Goal: Information Seeking & Learning: Learn about a topic

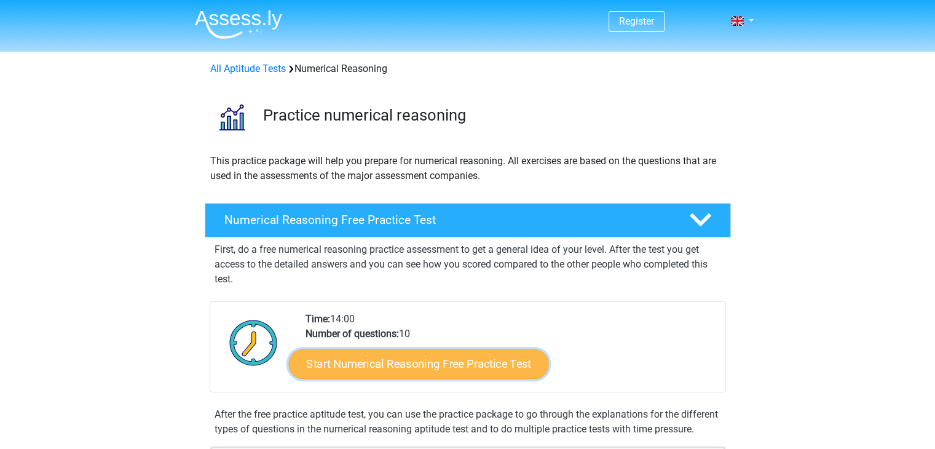
click at [467, 367] on link "Start Numerical Reasoning Free Practice Test" at bounding box center [418, 364] width 260 height 30
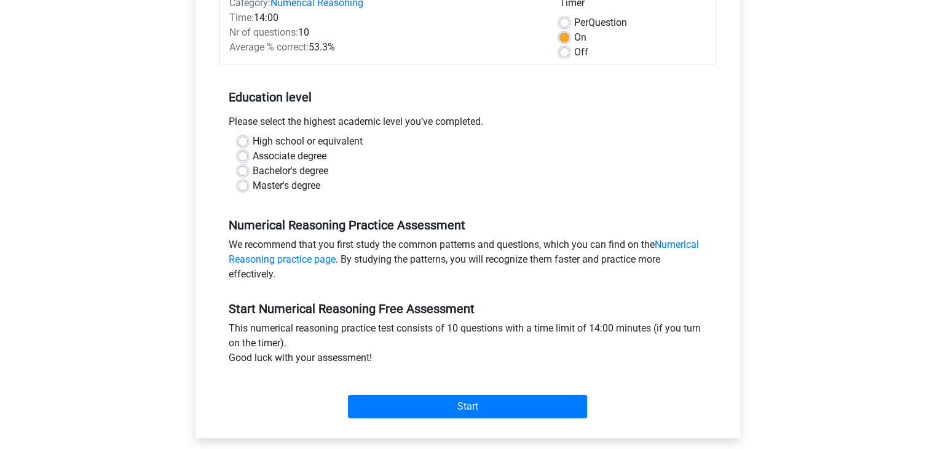
scroll to position [177, 0]
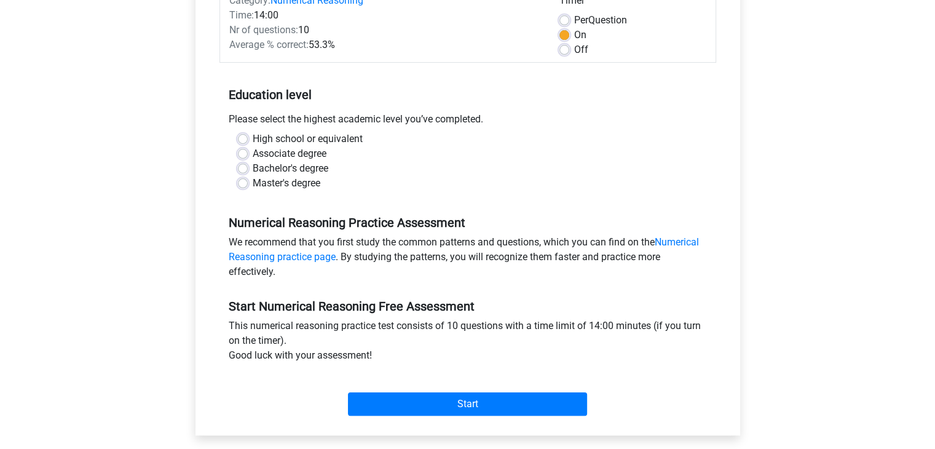
click at [253, 184] on label "Master's degree" at bounding box center [287, 183] width 68 height 15
click at [241, 184] on input "Master's degree" at bounding box center [243, 182] width 10 height 12
radio input "true"
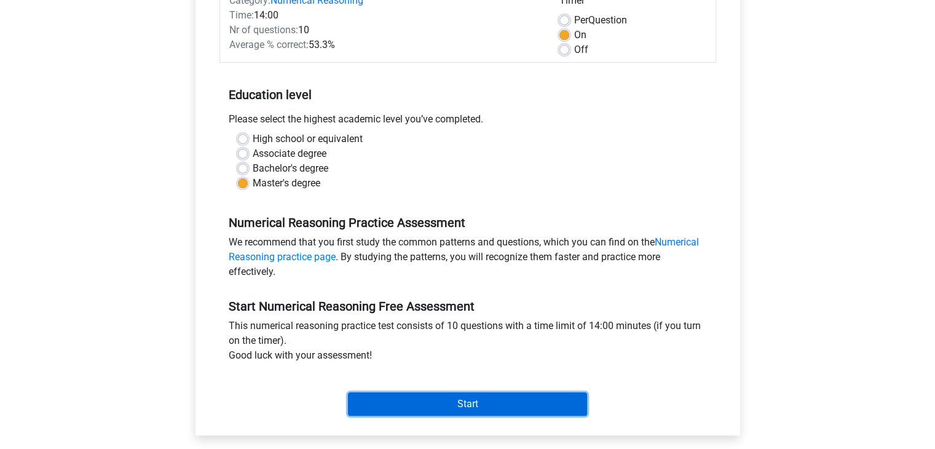
click at [413, 394] on input "Start" at bounding box center [467, 403] width 239 height 23
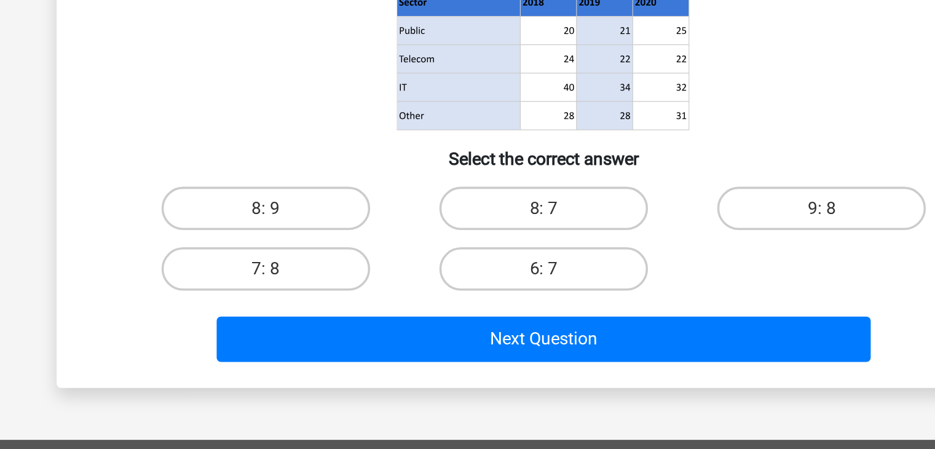
scroll to position [77, 0]
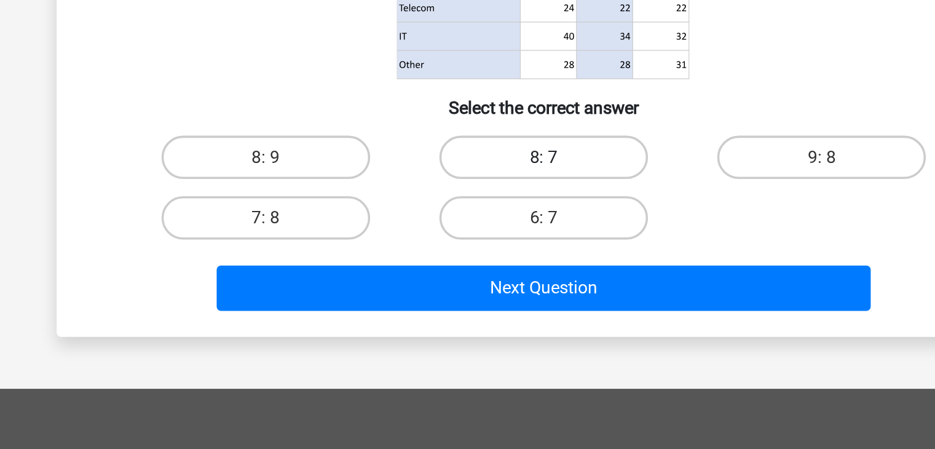
click at [487, 279] on label "8: 7" at bounding box center [467, 283] width 119 height 25
click at [475, 283] on input "8: 7" at bounding box center [471, 287] width 8 height 8
radio input "true"
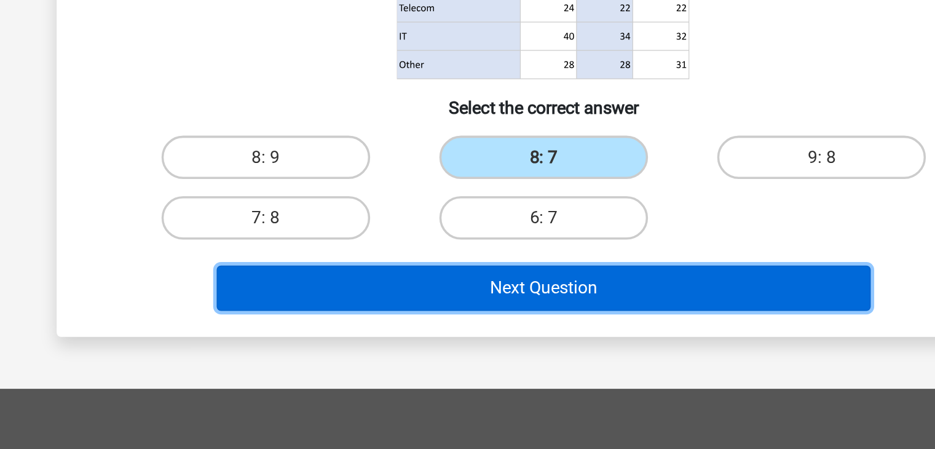
click at [463, 354] on button "Next Question" at bounding box center [468, 357] width 372 height 26
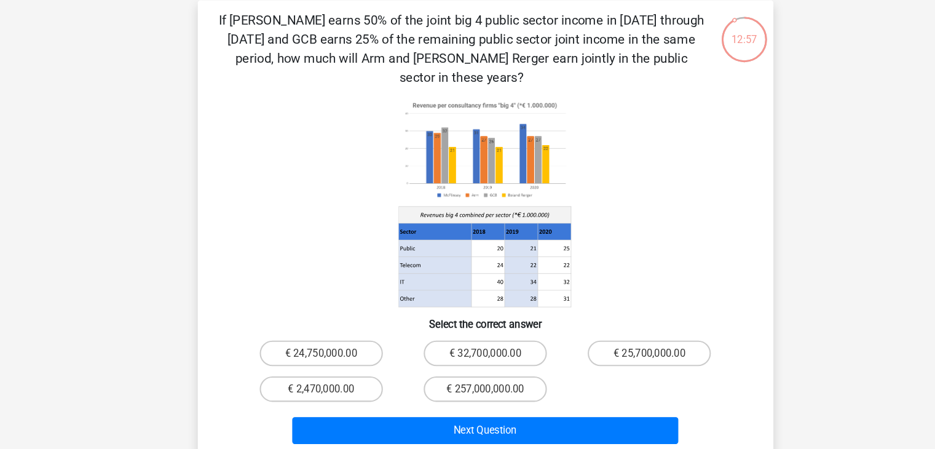
scroll to position [50, 0]
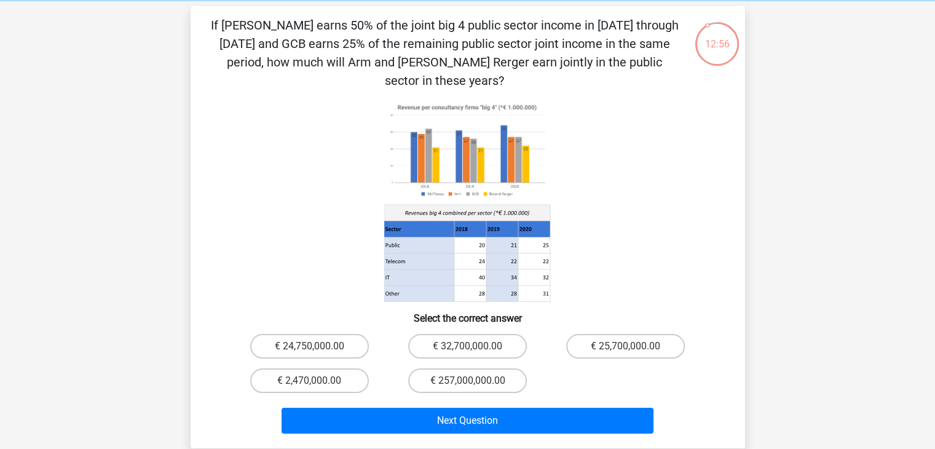
click at [581, 159] on icon at bounding box center [468, 201] width 496 height 203
click at [333, 334] on label "€ 24,750,000.00" at bounding box center [309, 346] width 119 height 25
click at [317, 346] on input "€ 24,750,000.00" at bounding box center [313, 350] width 8 height 8
radio input "true"
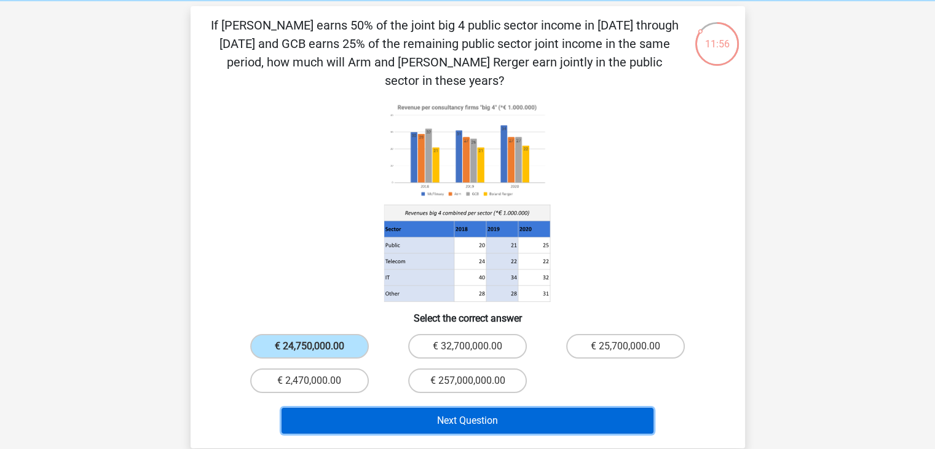
click at [411, 408] on button "Next Question" at bounding box center [468, 421] width 372 height 26
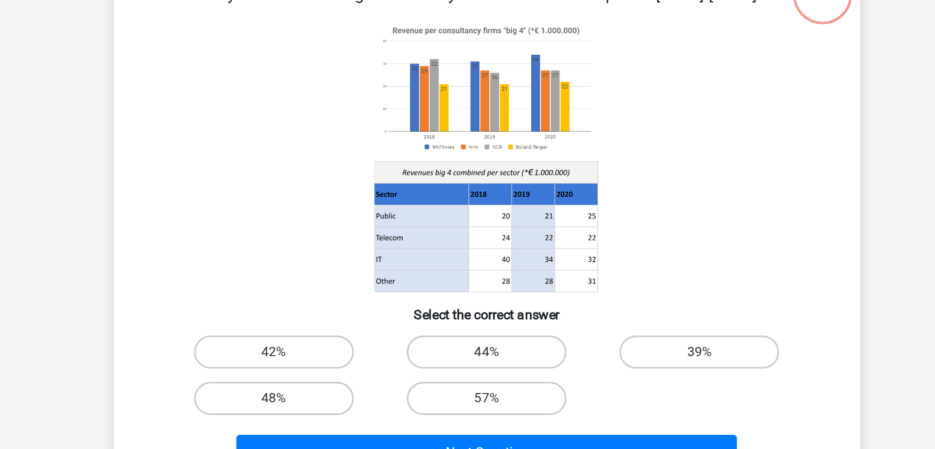
scroll to position [0, 0]
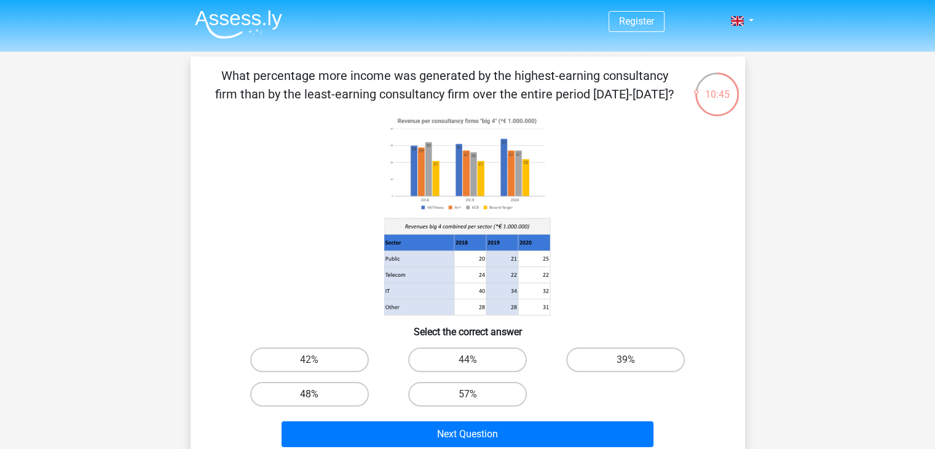
click at [330, 384] on label "48%" at bounding box center [309, 394] width 119 height 25
click at [317, 394] on input "48%" at bounding box center [313, 398] width 8 height 8
radio input "true"
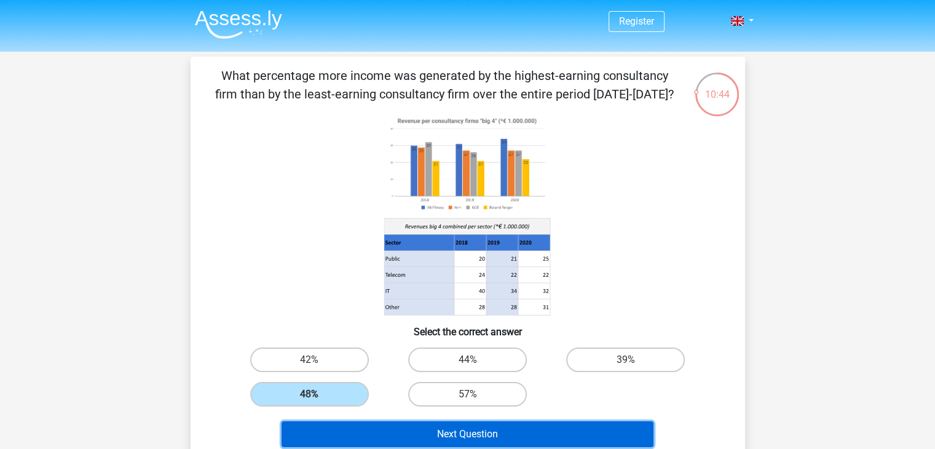
click at [375, 431] on button "Next Question" at bounding box center [468, 434] width 372 height 26
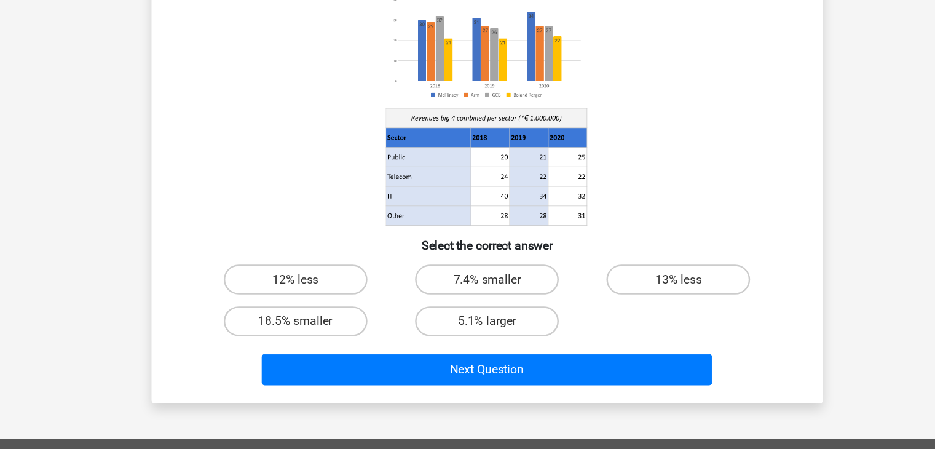
scroll to position [51, 0]
click at [587, 202] on icon at bounding box center [468, 163] width 496 height 203
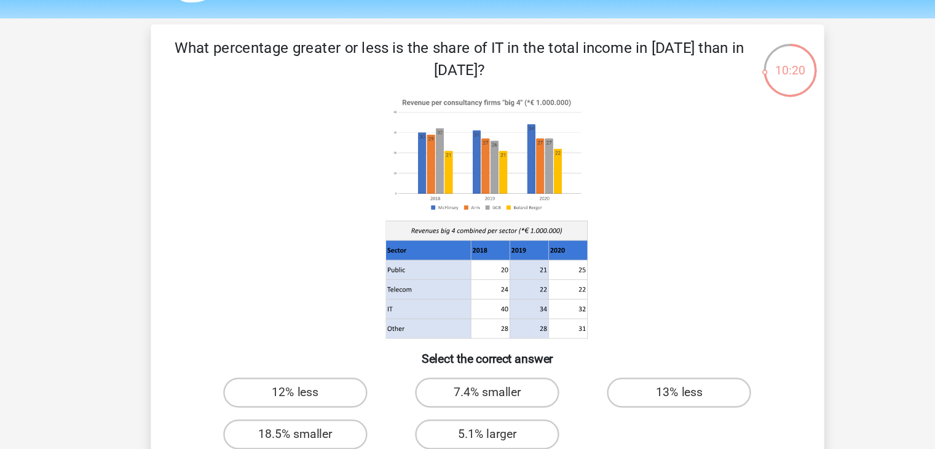
scroll to position [31, 0]
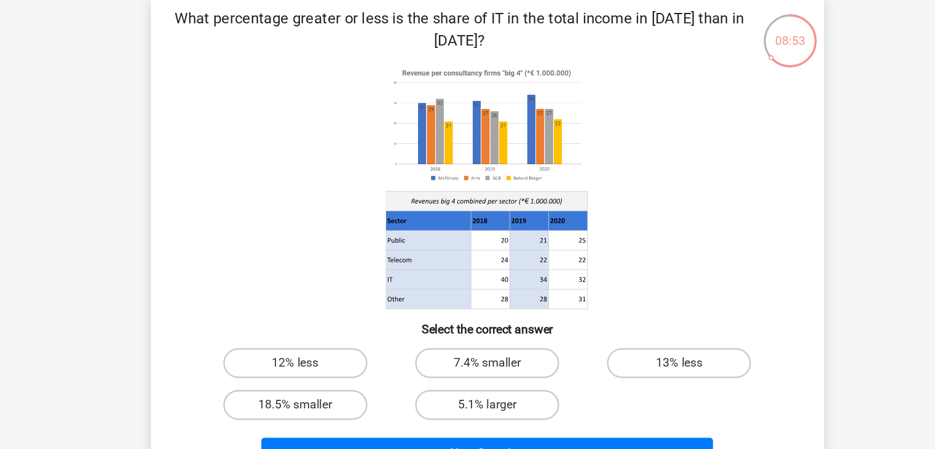
click at [311, 363] on input "18.5% smaller" at bounding box center [313, 367] width 8 height 8
radio input "true"
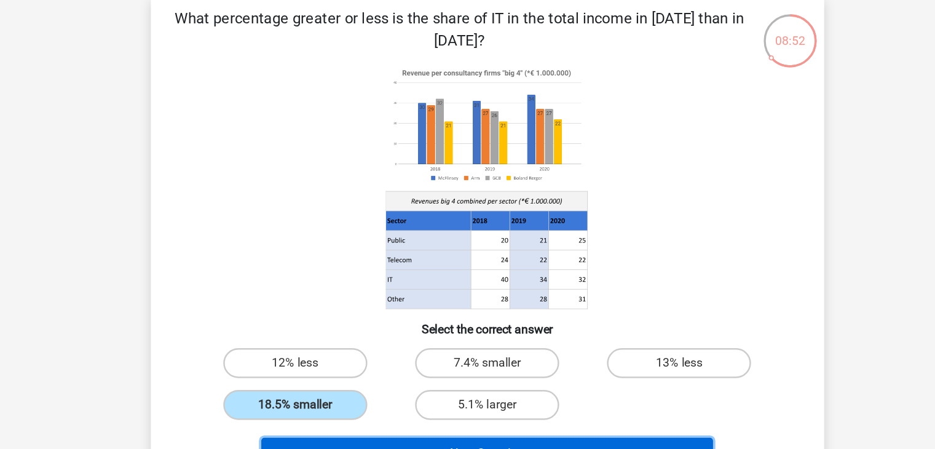
click at [332, 392] on button "Next Question" at bounding box center [468, 403] width 372 height 26
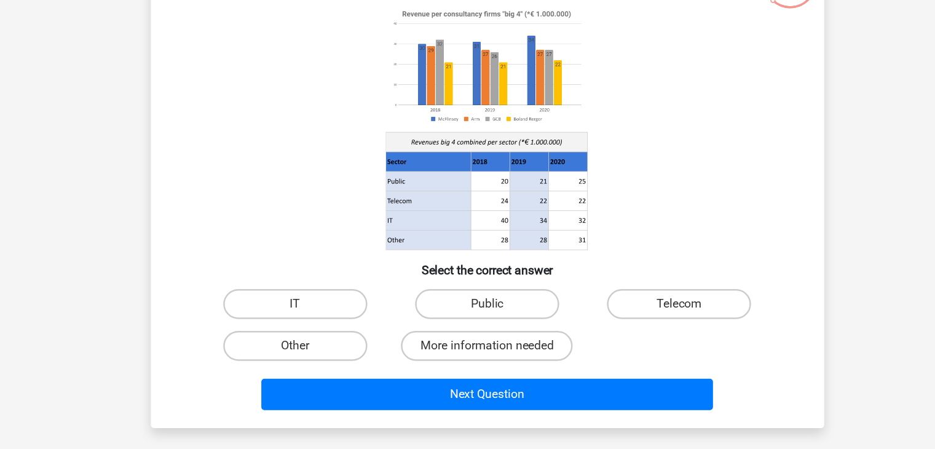
scroll to position [32, 0]
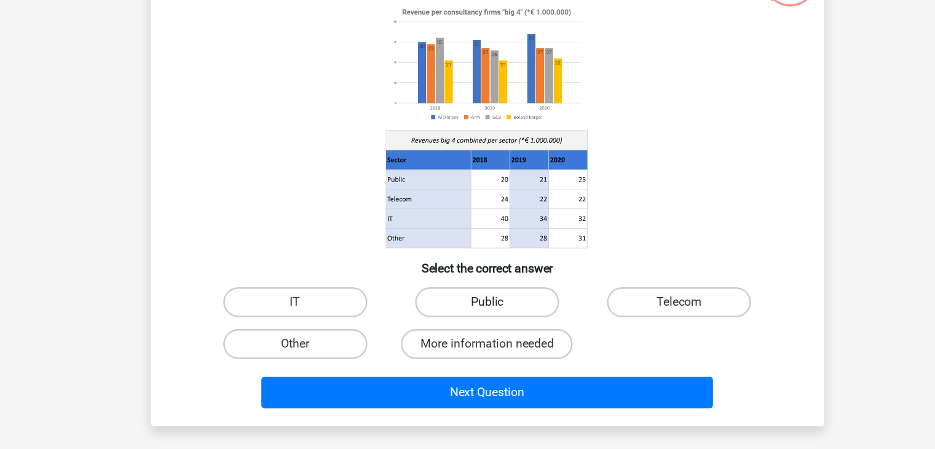
click at [453, 334] on label "Public" at bounding box center [467, 328] width 119 height 25
click at [467, 334] on input "Public" at bounding box center [471, 332] width 8 height 8
radio input "true"
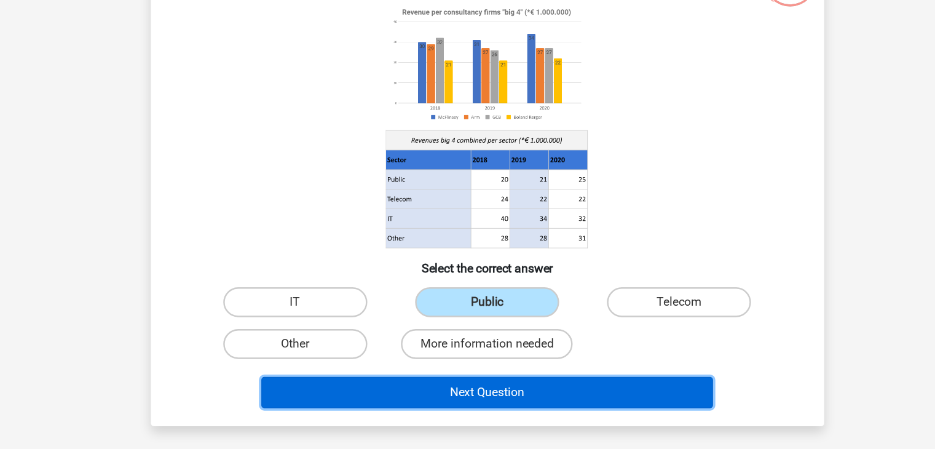
click at [467, 400] on button "Next Question" at bounding box center [468, 402] width 372 height 26
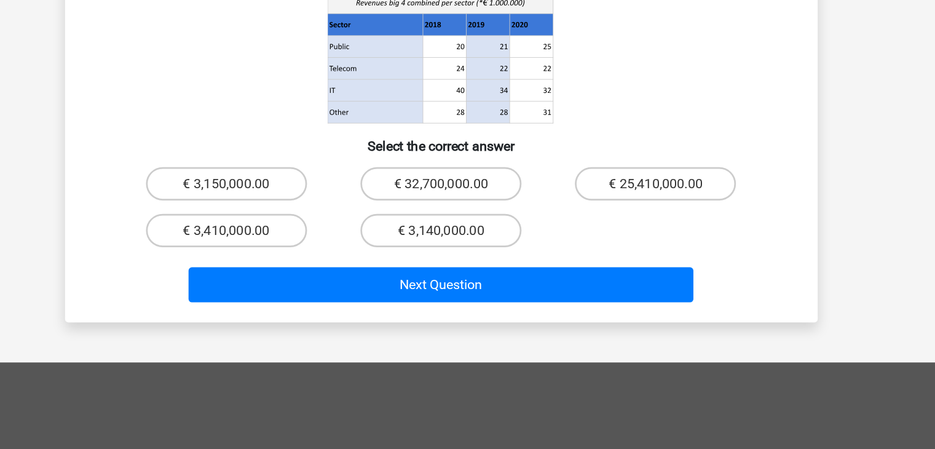
scroll to position [127, 0]
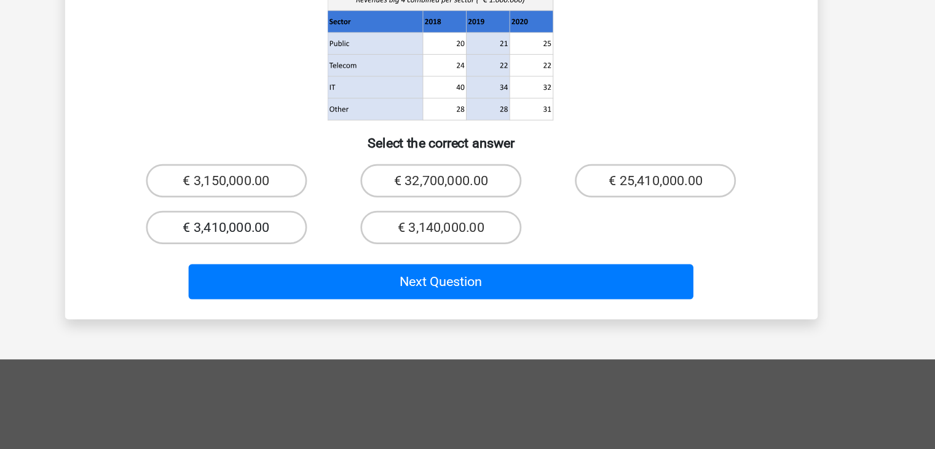
click at [330, 273] on label "€ 3,410,000.00" at bounding box center [309, 285] width 119 height 25
click at [317, 285] on input "€ 3,410,000.00" at bounding box center [313, 289] width 8 height 8
radio input "true"
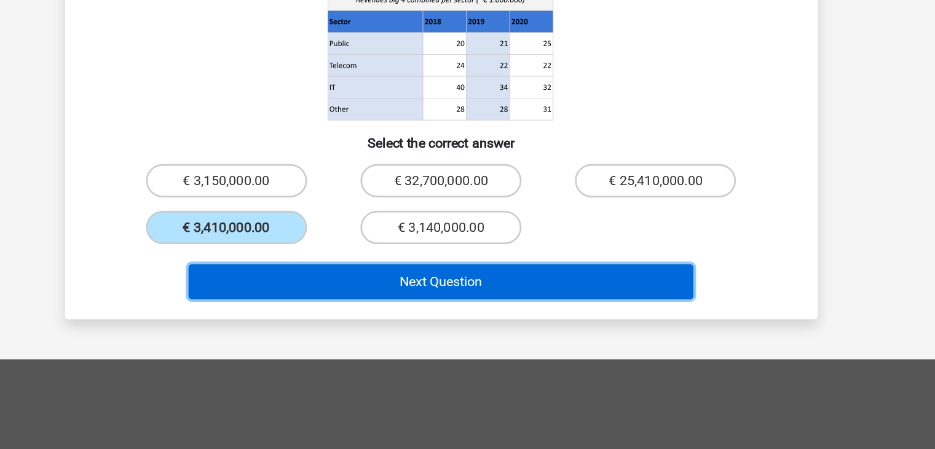
click at [381, 312] on button "Next Question" at bounding box center [468, 325] width 372 height 26
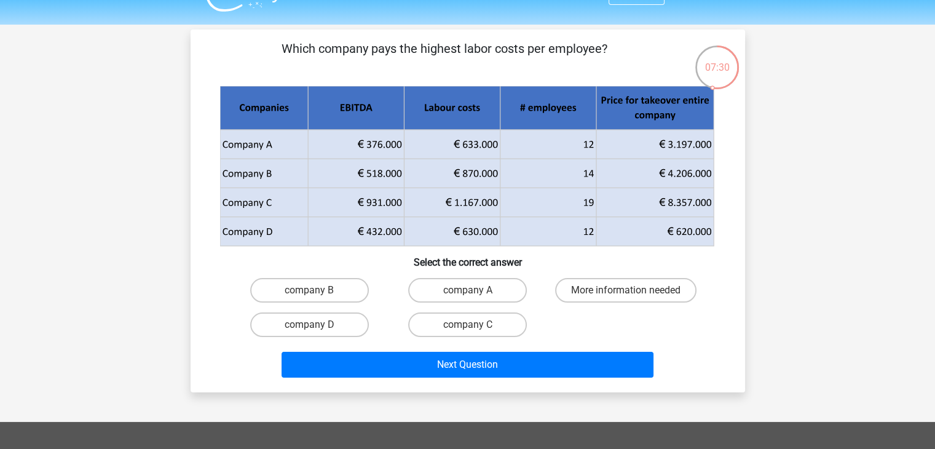
scroll to position [26, 0]
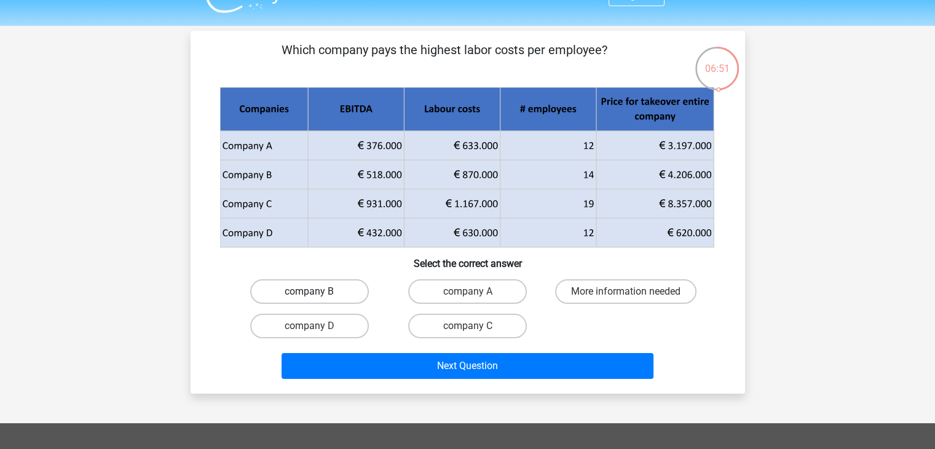
click at [319, 286] on label "company B" at bounding box center [309, 291] width 119 height 25
click at [317, 292] on input "company B" at bounding box center [313, 296] width 8 height 8
radio input "true"
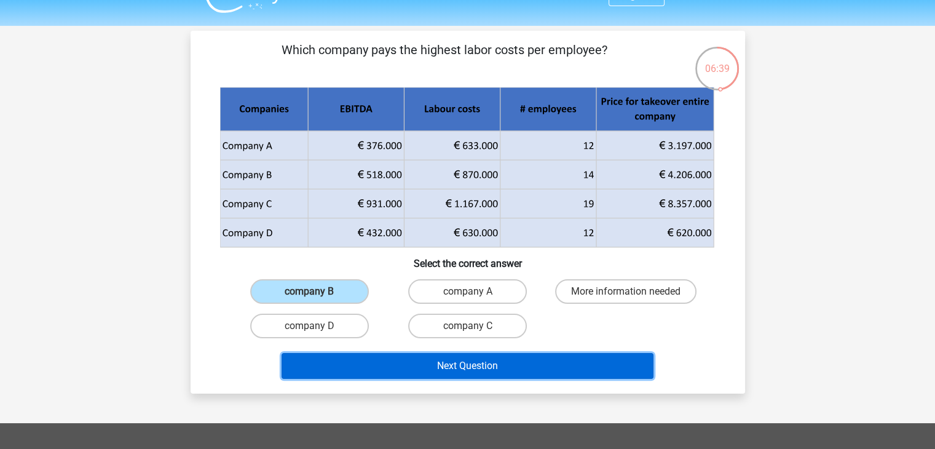
click at [319, 363] on button "Next Question" at bounding box center [468, 366] width 372 height 26
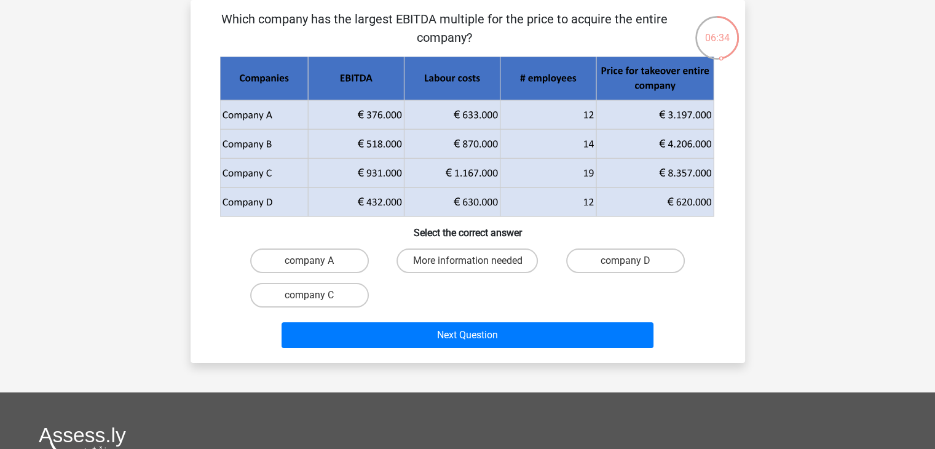
scroll to position [32, 0]
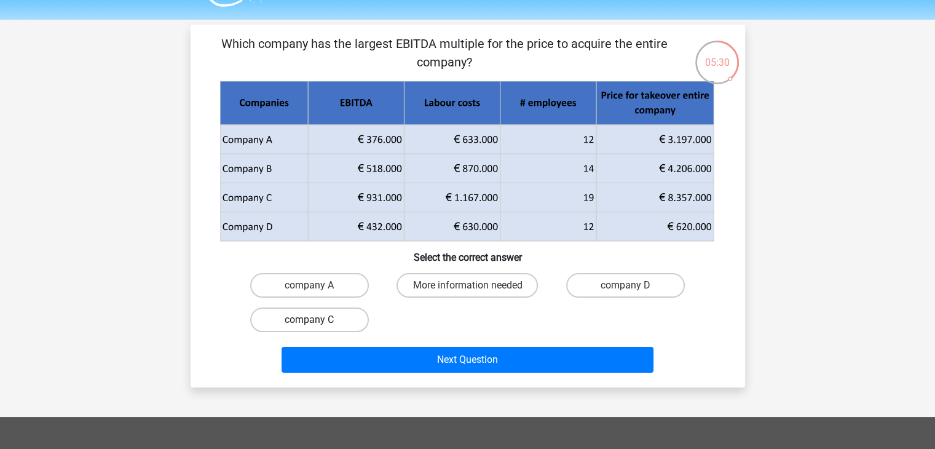
click at [327, 323] on label "company C" at bounding box center [309, 320] width 119 height 25
click at [317, 323] on input "company C" at bounding box center [313, 324] width 8 height 8
radio input "true"
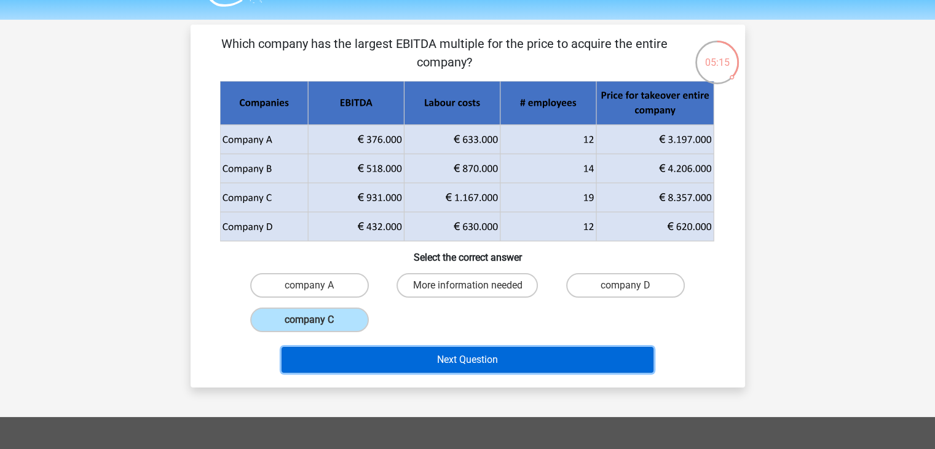
click at [347, 357] on button "Next Question" at bounding box center [468, 360] width 372 height 26
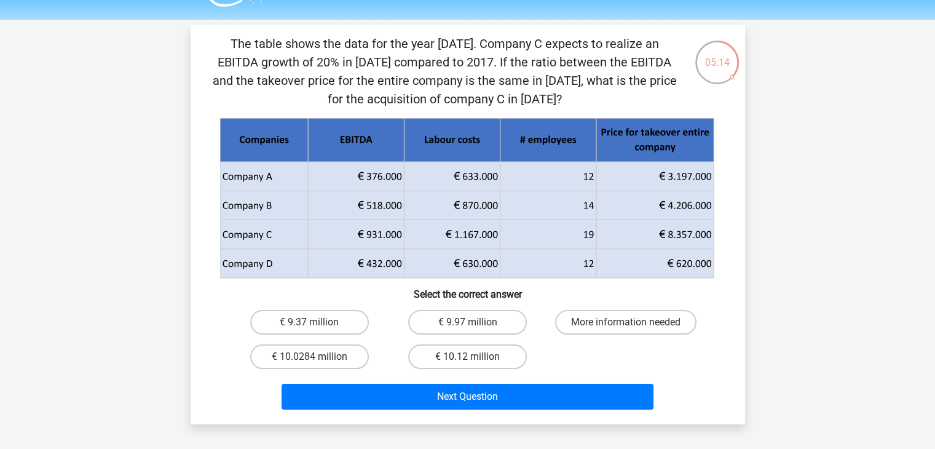
scroll to position [57, 0]
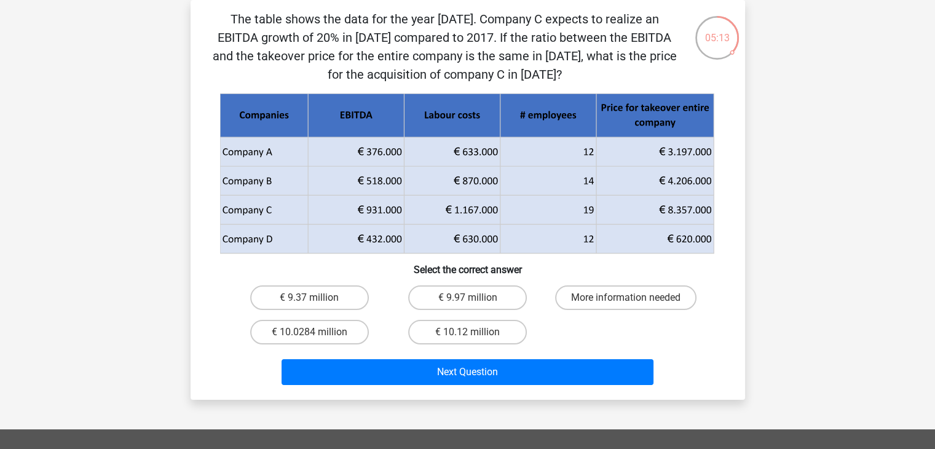
click at [399, 46] on p "The table shows the data for the year 2017. Company C expects to realize an EBI…" at bounding box center [444, 47] width 469 height 74
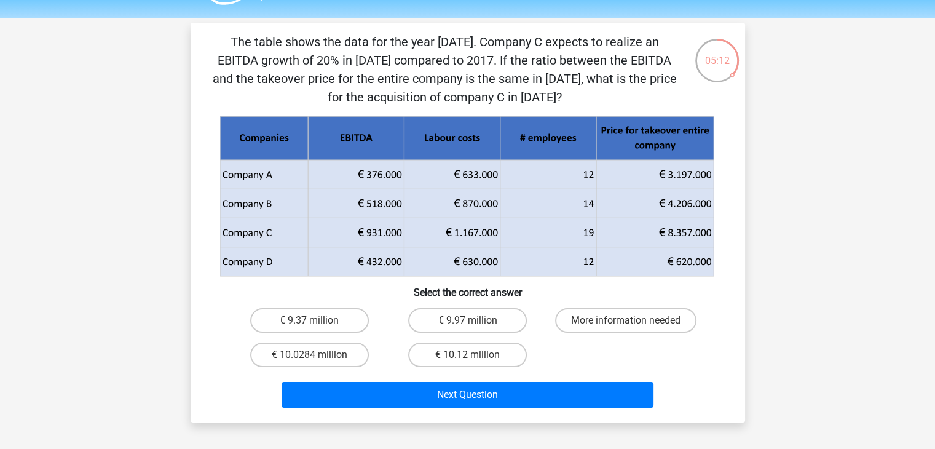
scroll to position [32, 0]
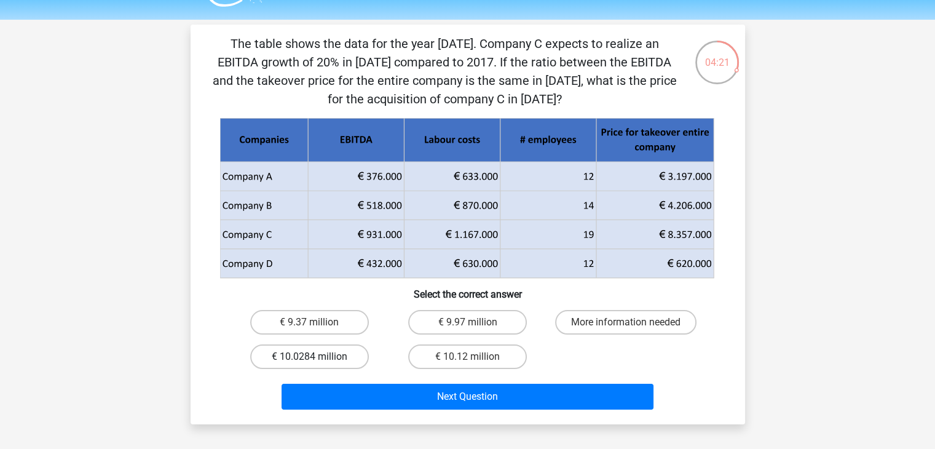
click at [289, 356] on label "€ 10.0284 million" at bounding box center [309, 356] width 119 height 25
click at [309, 357] on input "€ 10.0284 million" at bounding box center [313, 361] width 8 height 8
radio input "true"
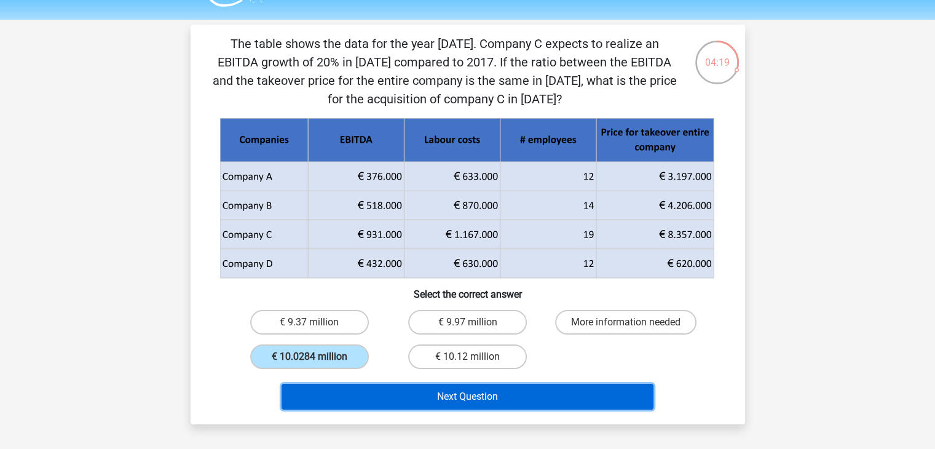
click at [374, 397] on button "Next Question" at bounding box center [468, 397] width 372 height 26
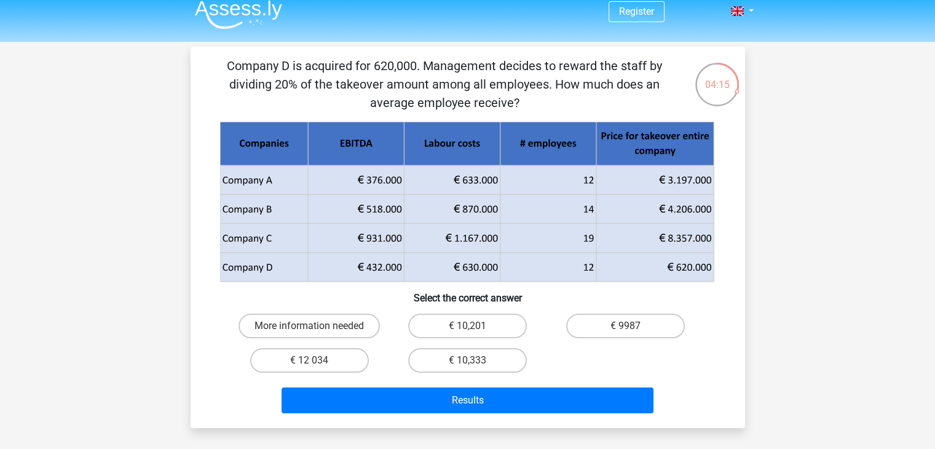
scroll to position [7, 0]
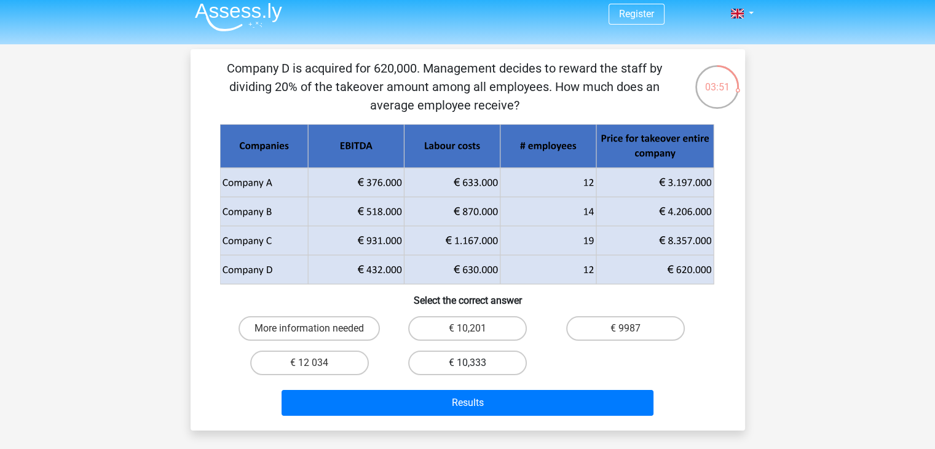
click at [472, 361] on label "€ 10,333" at bounding box center [467, 363] width 119 height 25
click at [472, 363] on input "€ 10,333" at bounding box center [471, 367] width 8 height 8
radio input "true"
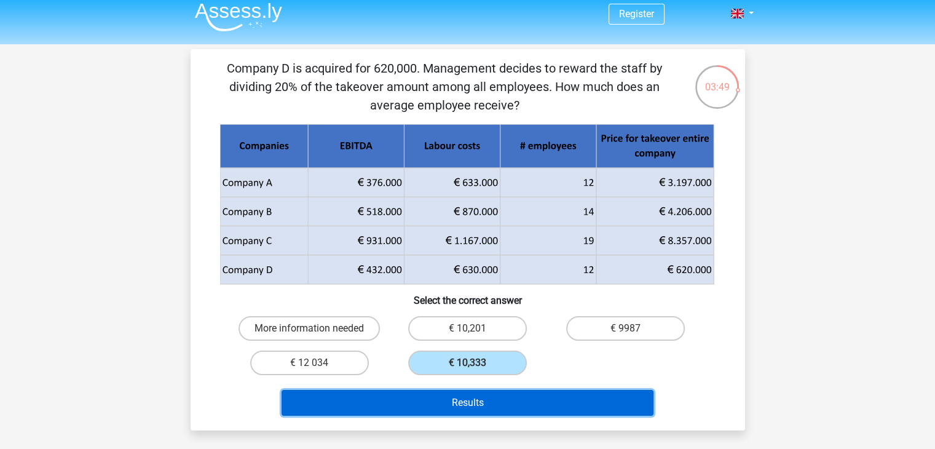
click at [470, 399] on button "Results" at bounding box center [468, 403] width 372 height 26
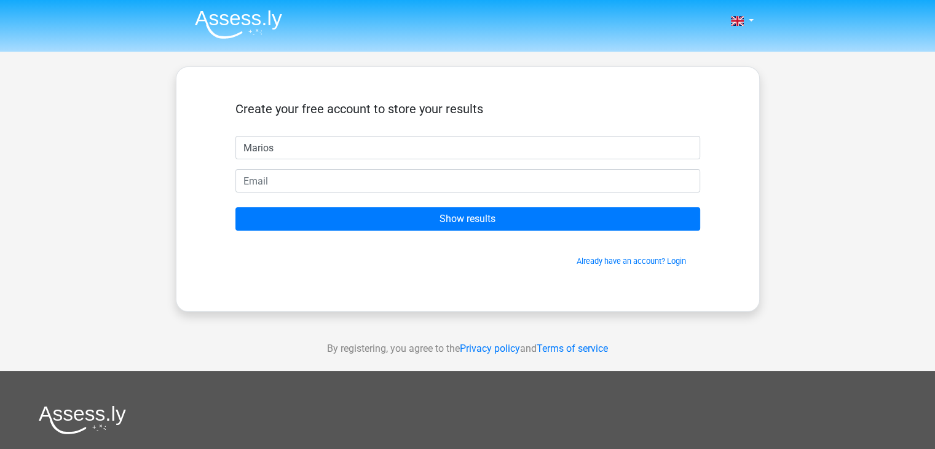
type input "Marios"
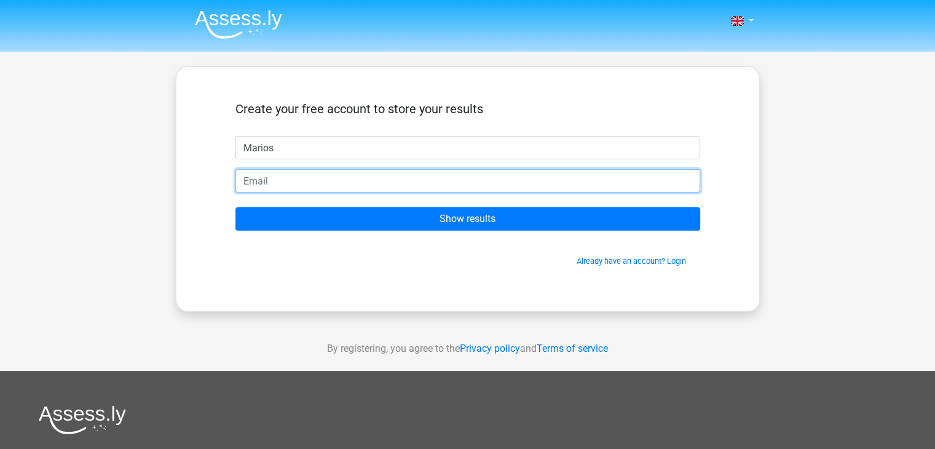
click at [261, 173] on input "email" at bounding box center [468, 180] width 465 height 23
type input "[EMAIL_ADDRESS][DOMAIN_NAME]"
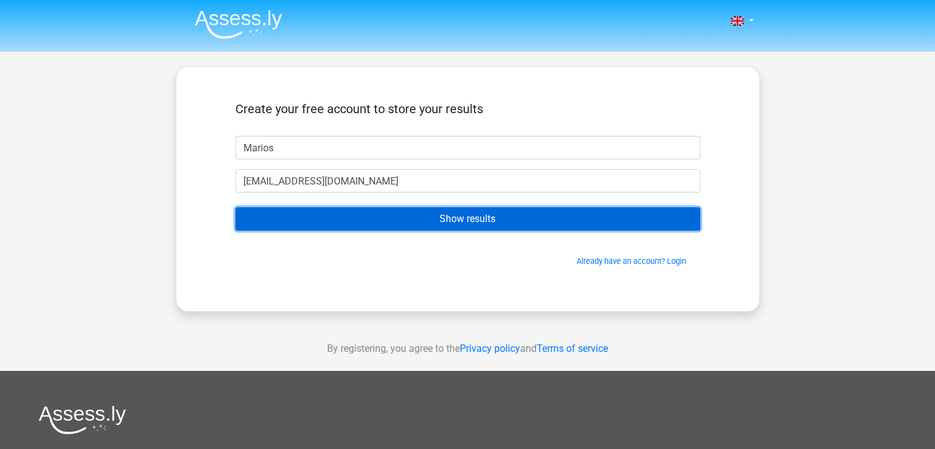
click at [344, 215] on input "Show results" at bounding box center [468, 218] width 465 height 23
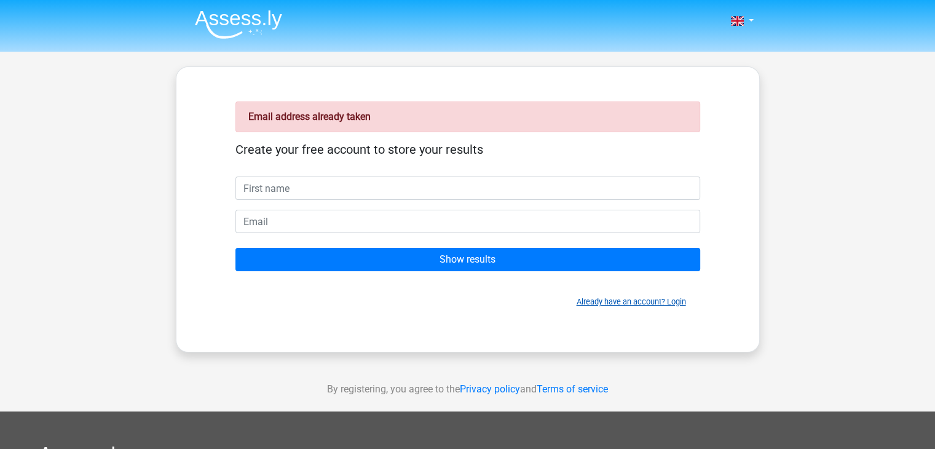
click at [609, 301] on link "Already have an account? Login" at bounding box center [631, 301] width 109 height 9
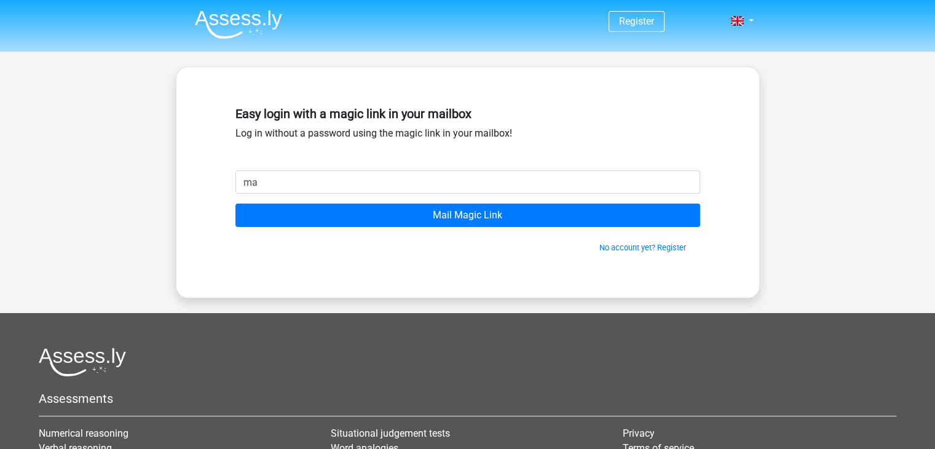
type input "[EMAIL_ADDRESS][DOMAIN_NAME]"
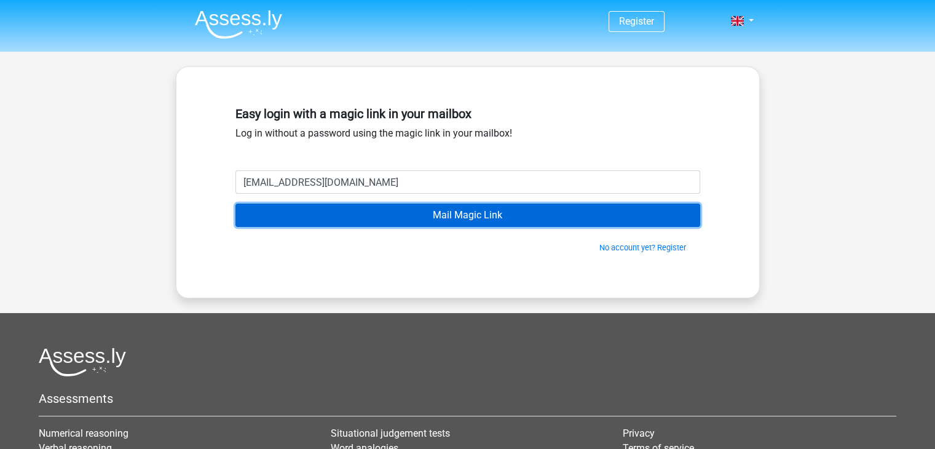
click at [364, 209] on input "Mail Magic Link" at bounding box center [468, 215] width 465 height 23
